Goal: Information Seeking & Learning: Learn about a topic

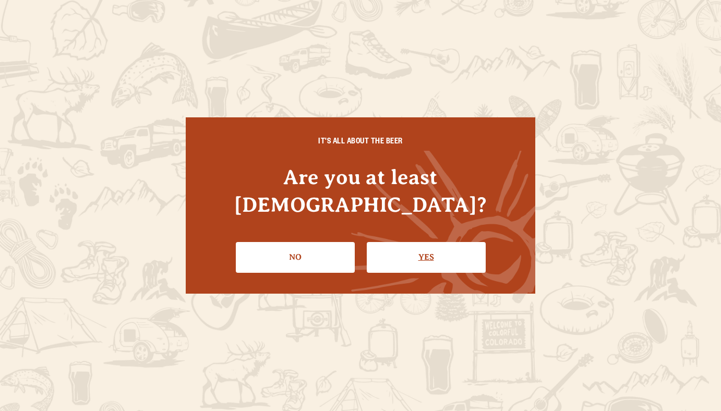
click at [421, 242] on link "Yes" at bounding box center [426, 257] width 119 height 30
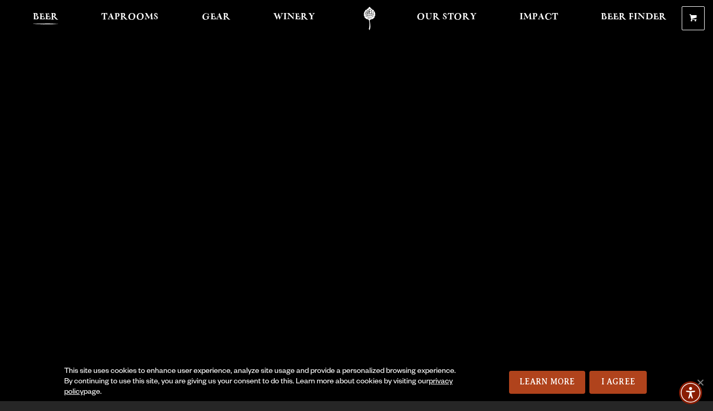
click at [50, 16] on span "Beer" at bounding box center [46, 17] width 26 height 8
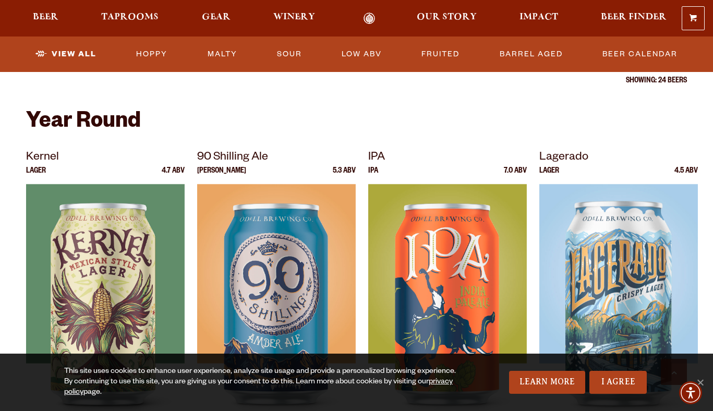
scroll to position [476, 0]
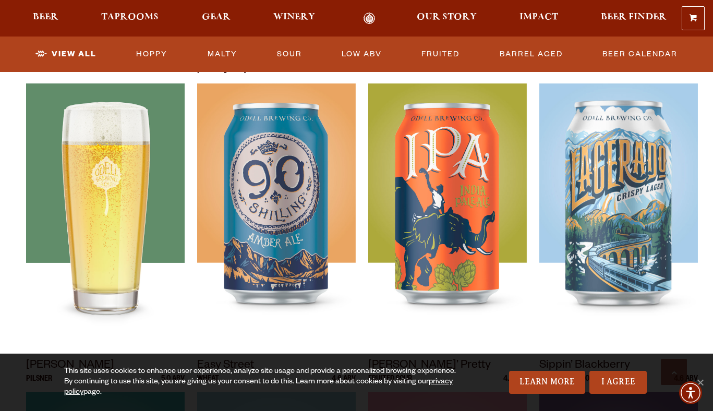
click at [119, 176] on img at bounding box center [105, 213] width 159 height 261
